Goal: Transaction & Acquisition: Subscribe to service/newsletter

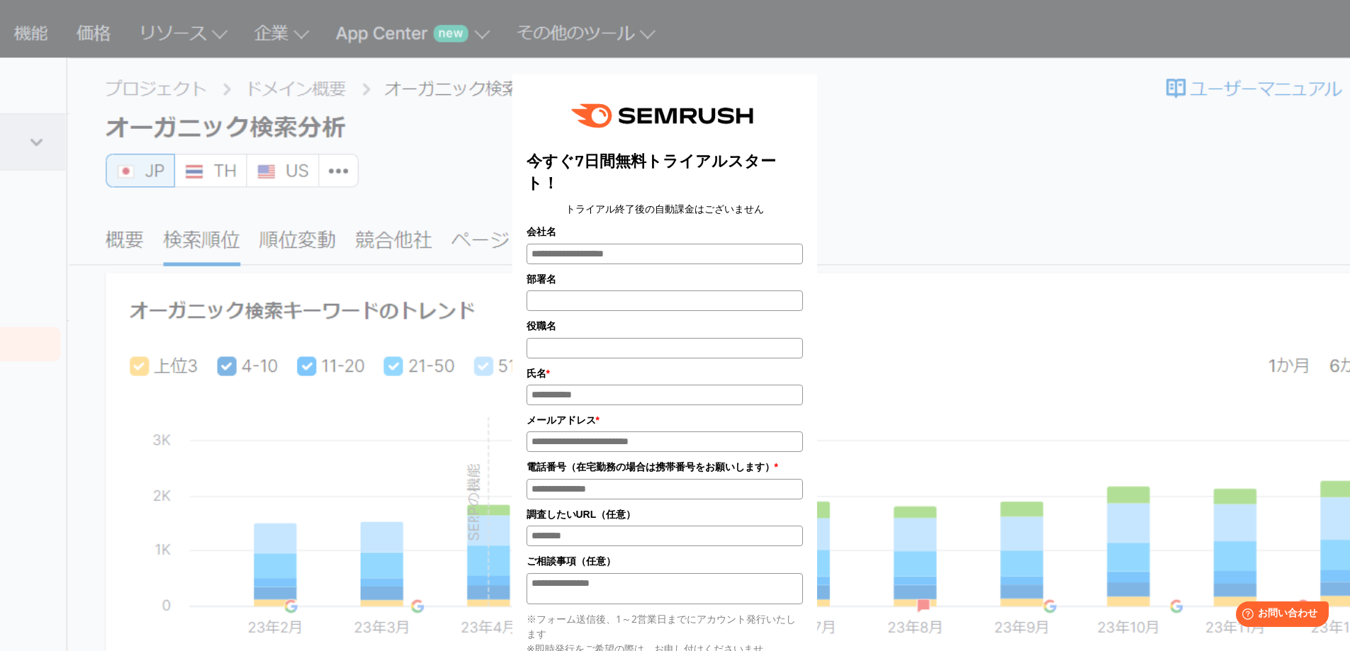
click at [917, 114] on div "今すぐ7日間無料トライアルスタート！ トライアル終了後の自動課金はございません 会社名 部署名 * * *" at bounding box center [675, 472] width 709 height 831
click at [893, 206] on div "今すぐ7日間無料トライアルスタート！ トライアル終了後の自動課金はございません 会社名 部署名 * * *" at bounding box center [675, 472] width 709 height 831
click at [471, 190] on div "今すぐ7日間無料トライアルスタート！ トライアル終了後の自動課金はございません 会社名 部署名 * * *" at bounding box center [675, 472] width 709 height 831
click at [485, 119] on div "今すぐ7日間無料トライアルスタート！ トライアル終了後の自動課金はございません 会社名 部署名 * * *" at bounding box center [675, 472] width 709 height 831
click at [789, 88] on form "今すぐ7日間無料トライアルスタート！ トライアル終了後の自動課金はございません 会社名 部署名 * * *" at bounding box center [664, 480] width 305 height 813
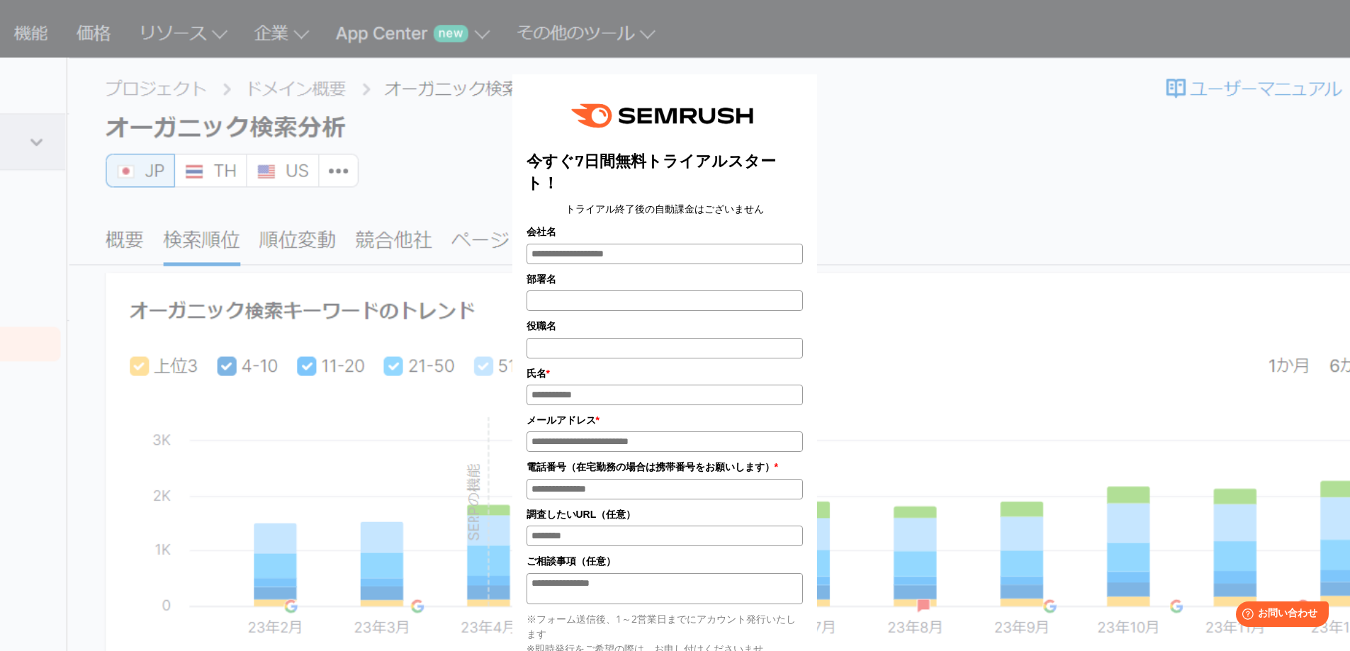
click at [869, 86] on div "今すぐ7日間無料トライアルスタート！ トライアル終了後の自動課金はございません 会社名 部署名 * * *" at bounding box center [675, 472] width 709 height 831
